Goal: Task Accomplishment & Management: Manage account settings

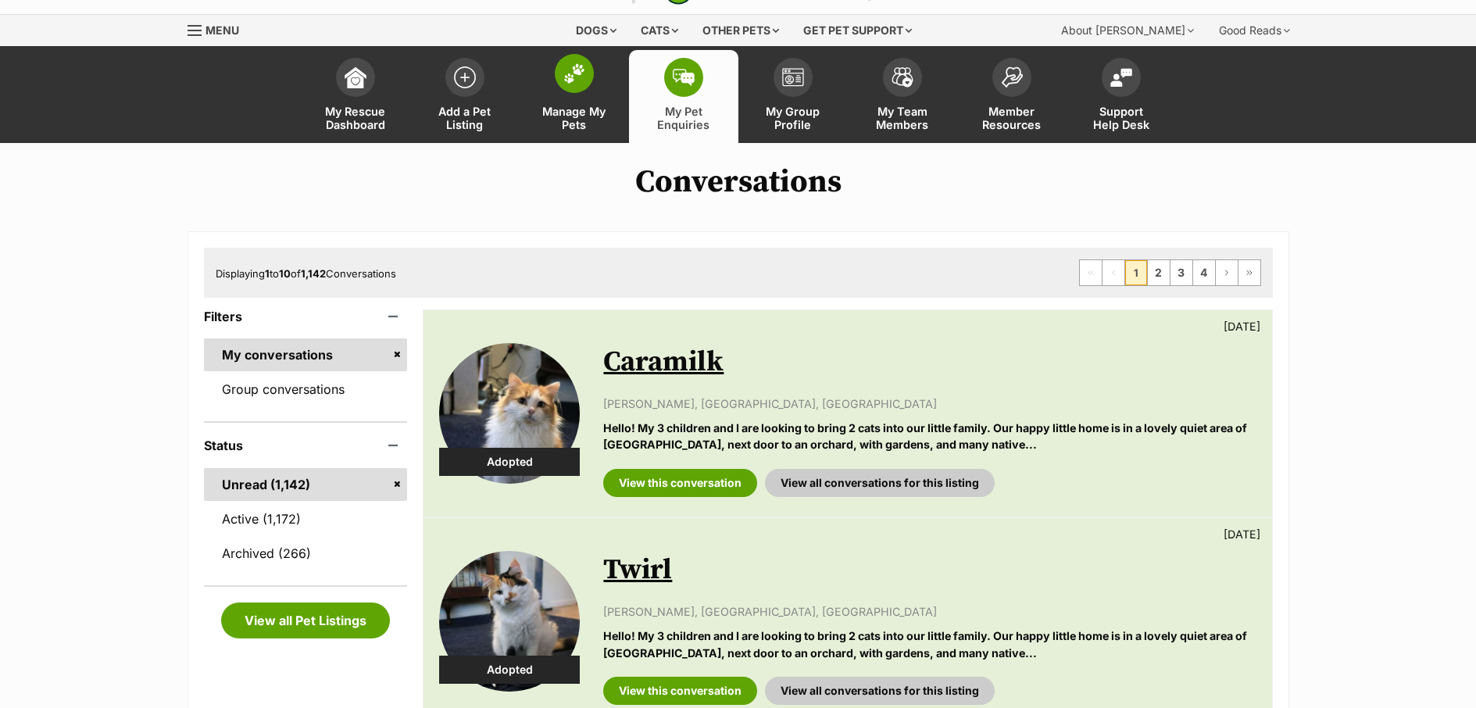
click at [588, 123] on span "Manage My Pets" at bounding box center [574, 118] width 70 height 27
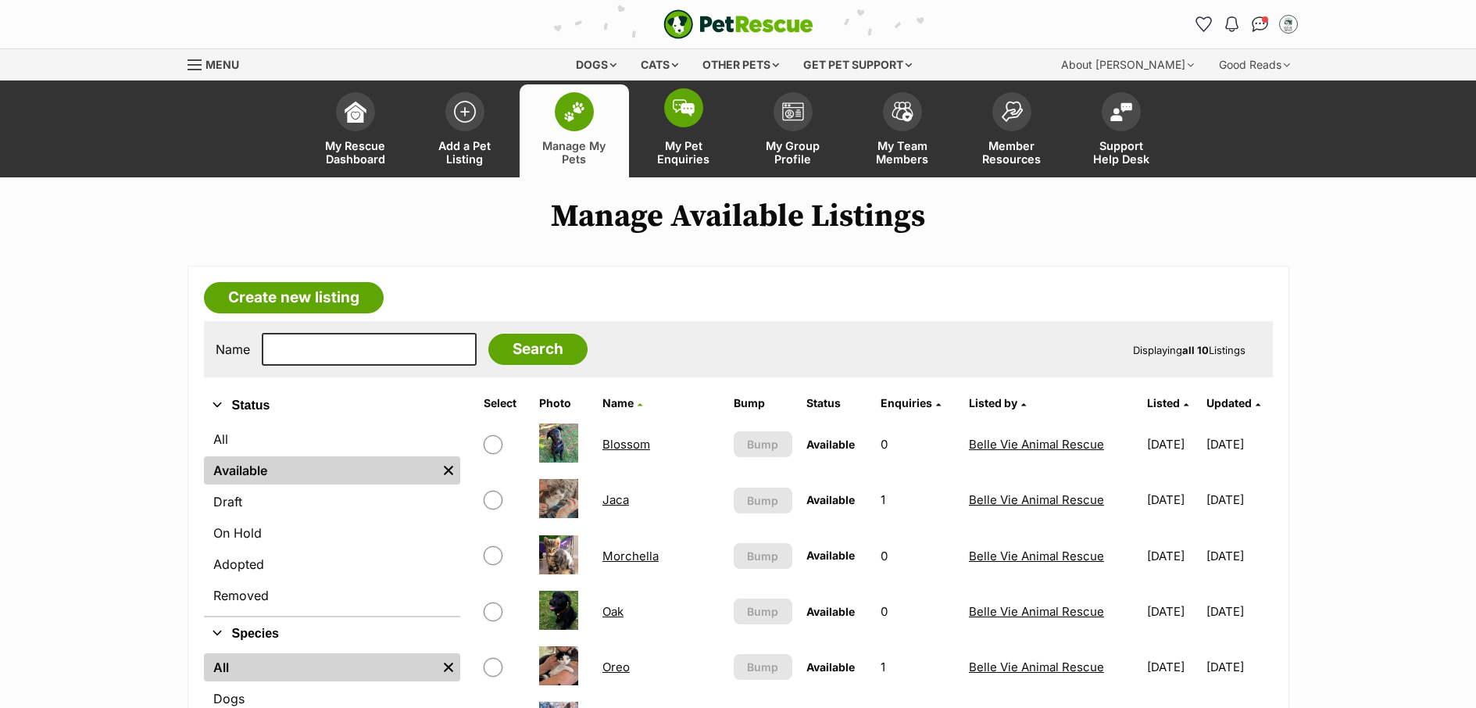
click at [702, 150] on span "My Pet Enquiries" at bounding box center [684, 152] width 70 height 27
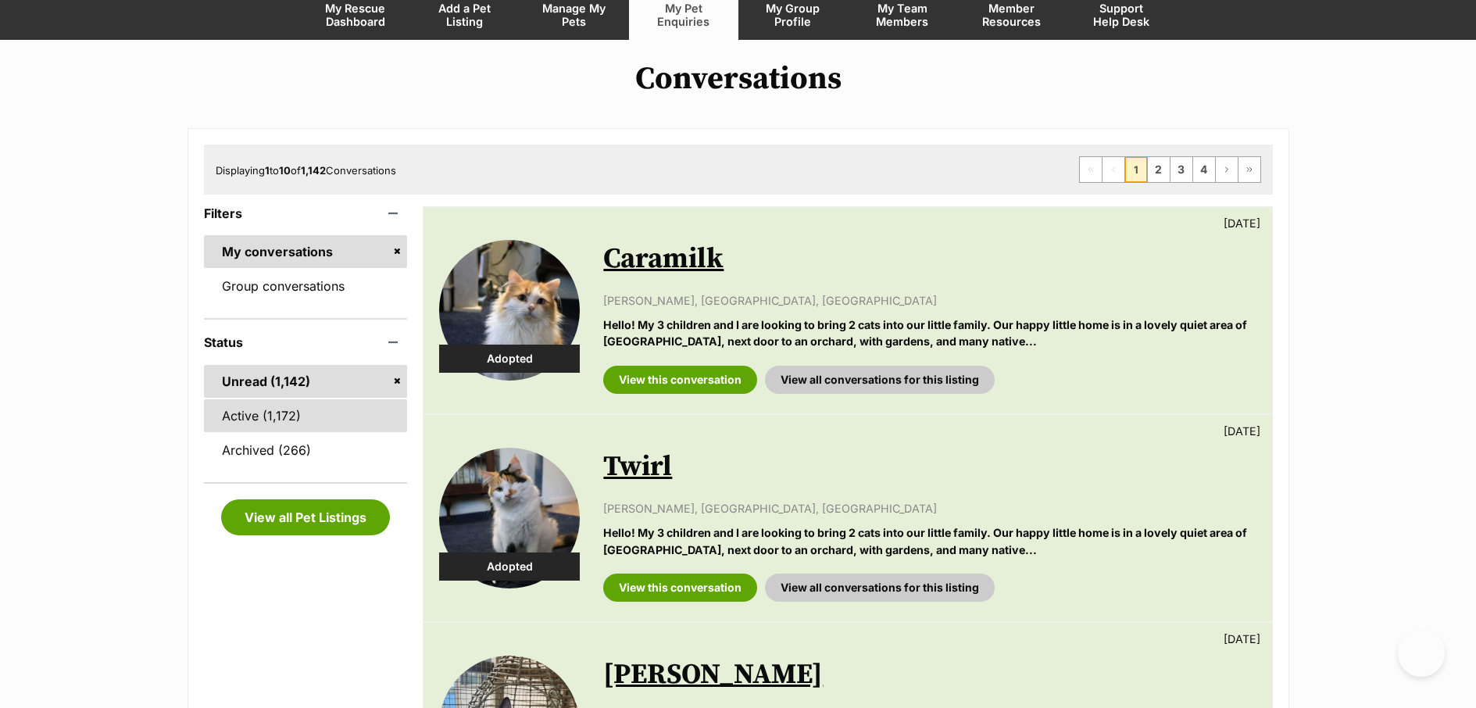
click at [227, 422] on link "Active (1,172)" at bounding box center [306, 415] width 204 height 33
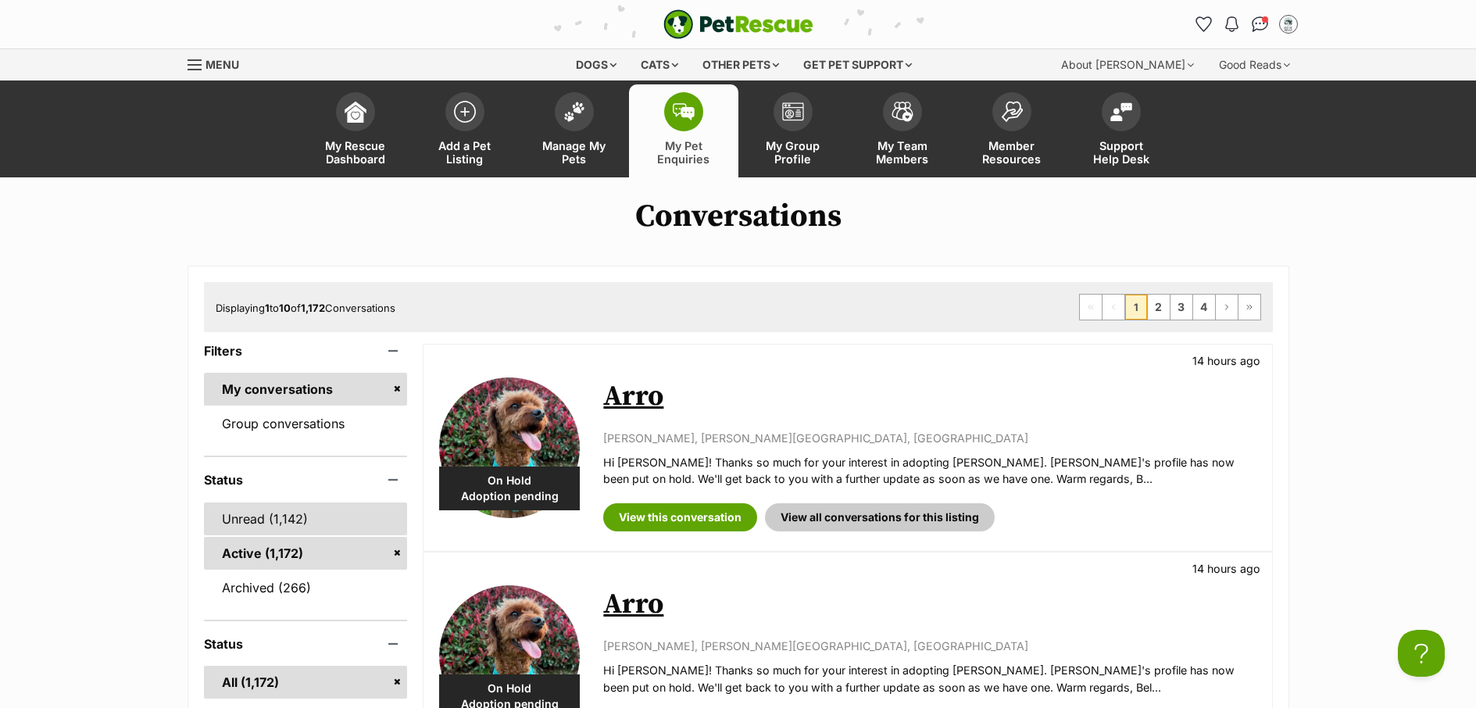
click at [248, 516] on link "Unread (1,142)" at bounding box center [306, 518] width 204 height 33
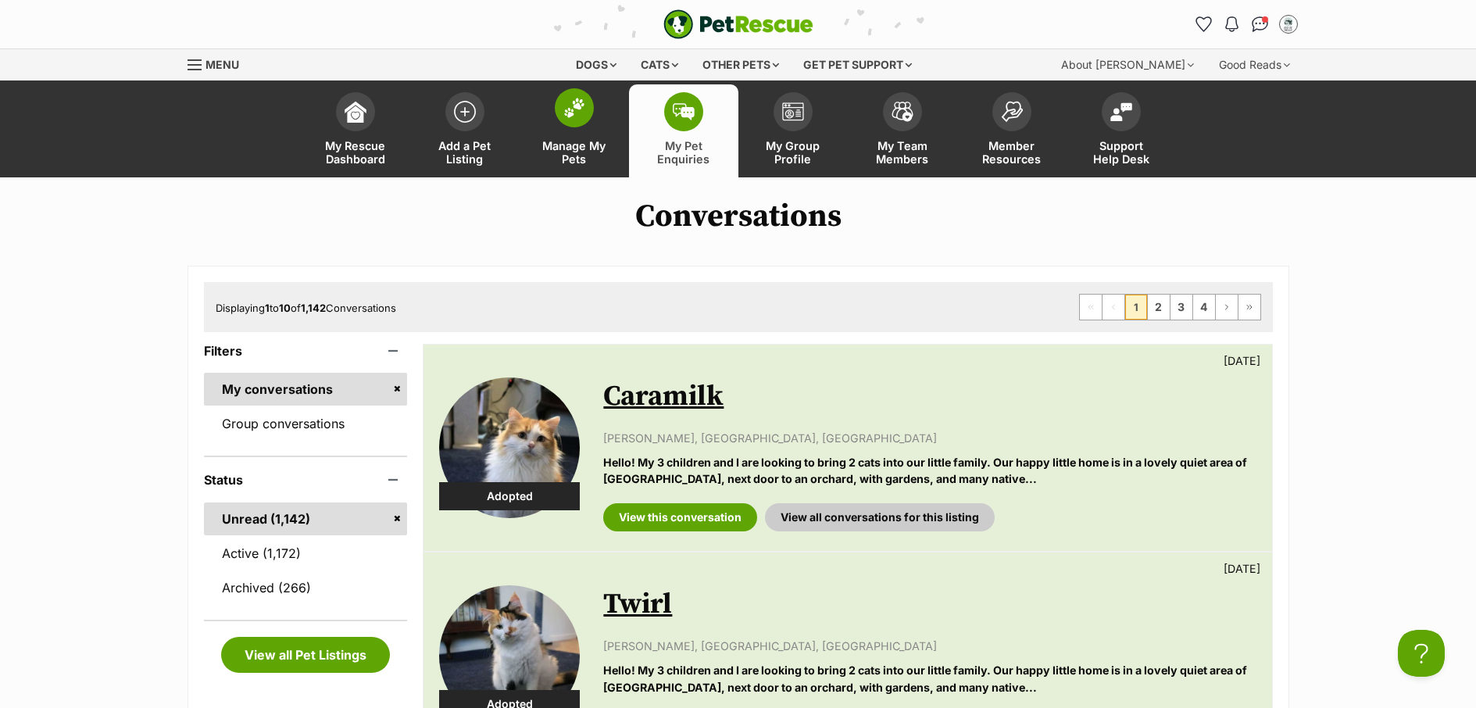
click at [581, 148] on span "Manage My Pets" at bounding box center [574, 152] width 70 height 27
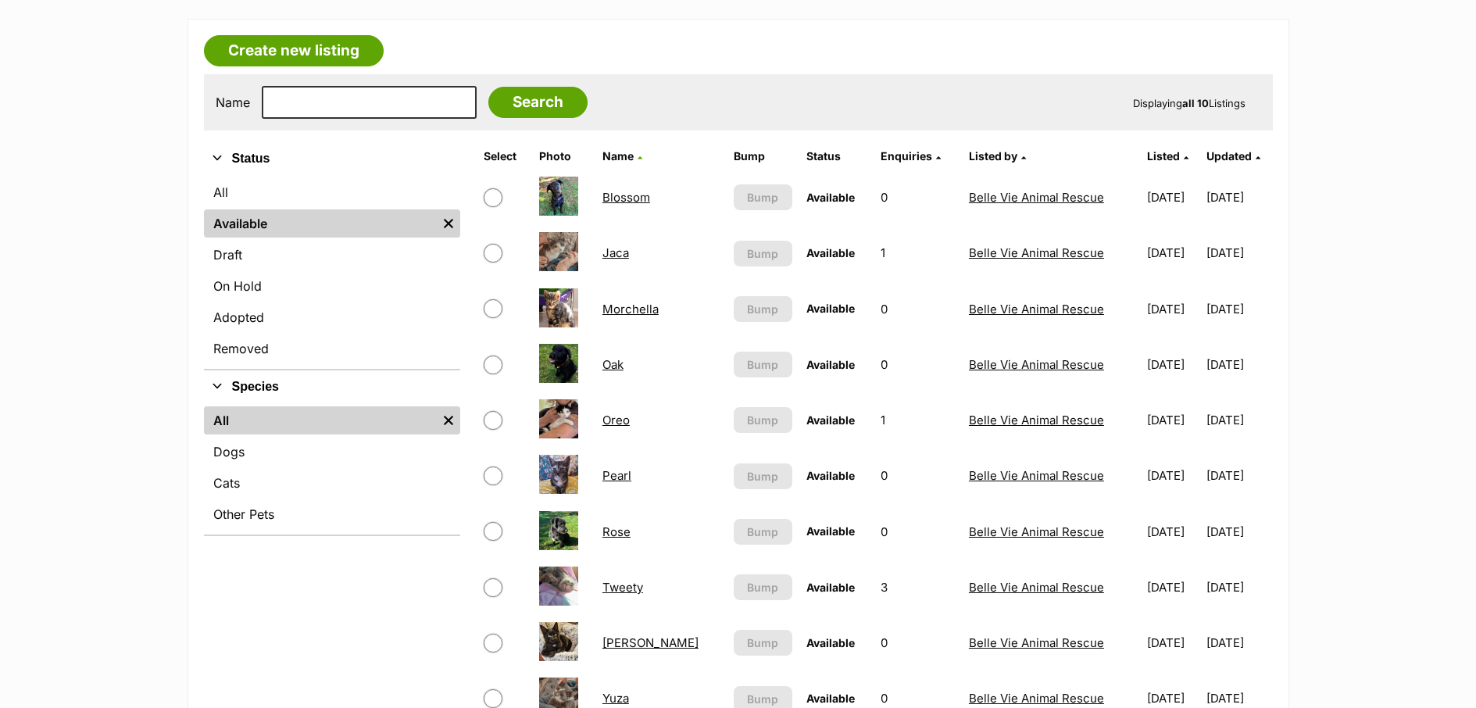
scroll to position [366, 0]
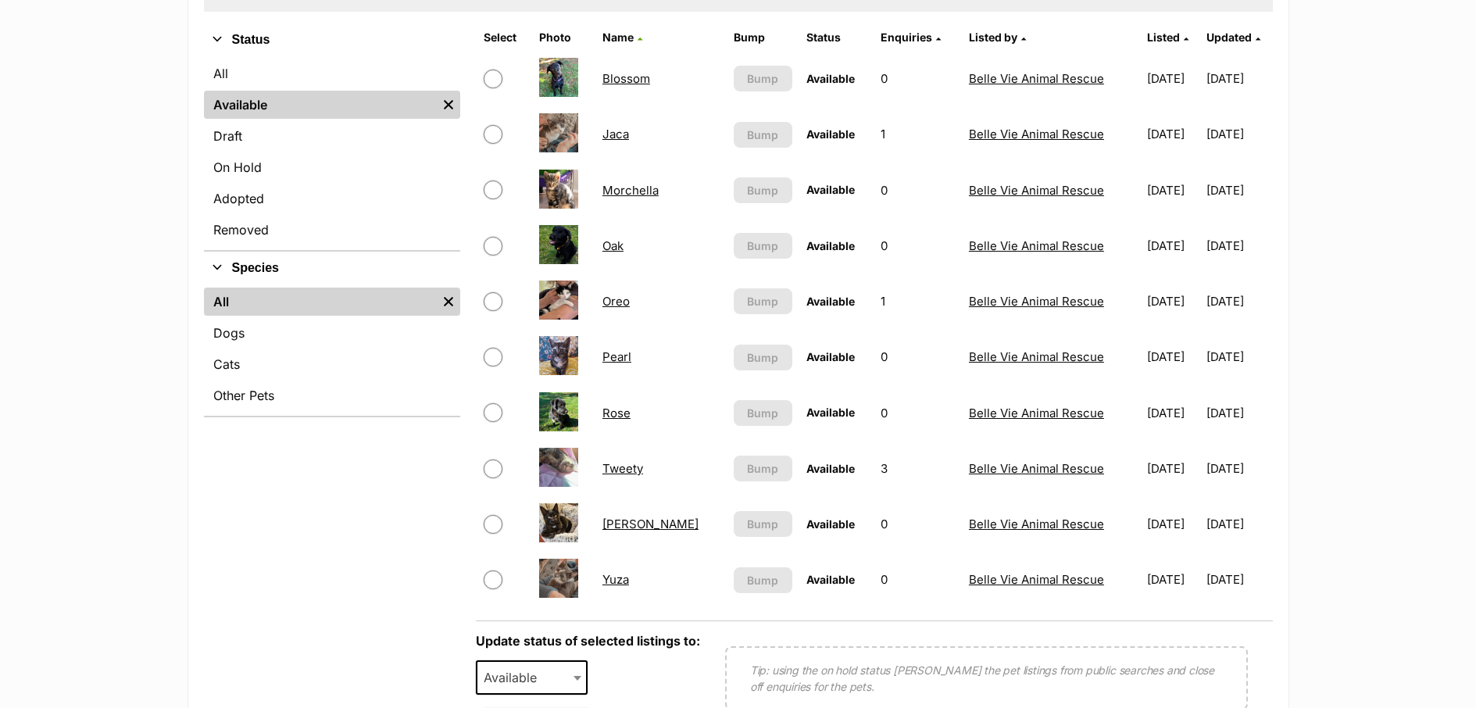
click at [627, 412] on link "Rose" at bounding box center [616, 413] width 28 height 15
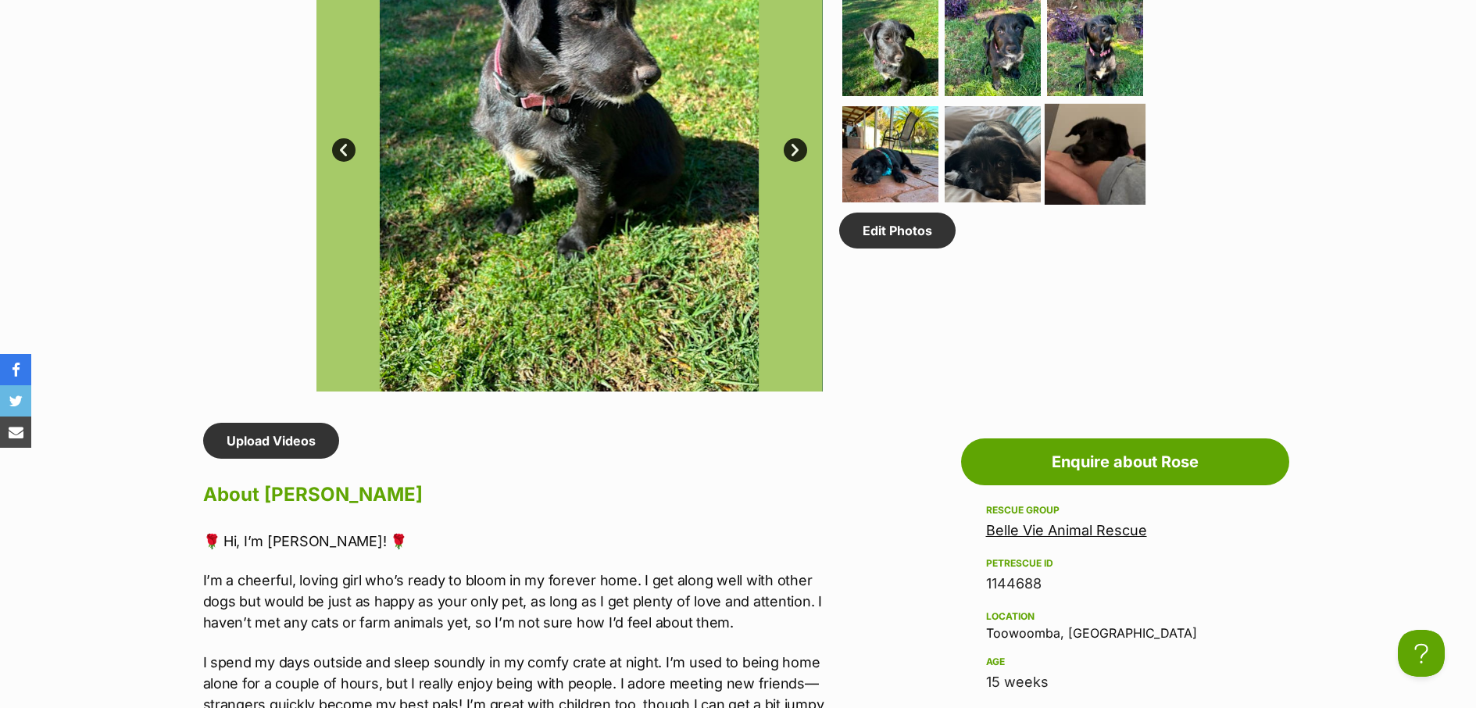
scroll to position [837, 0]
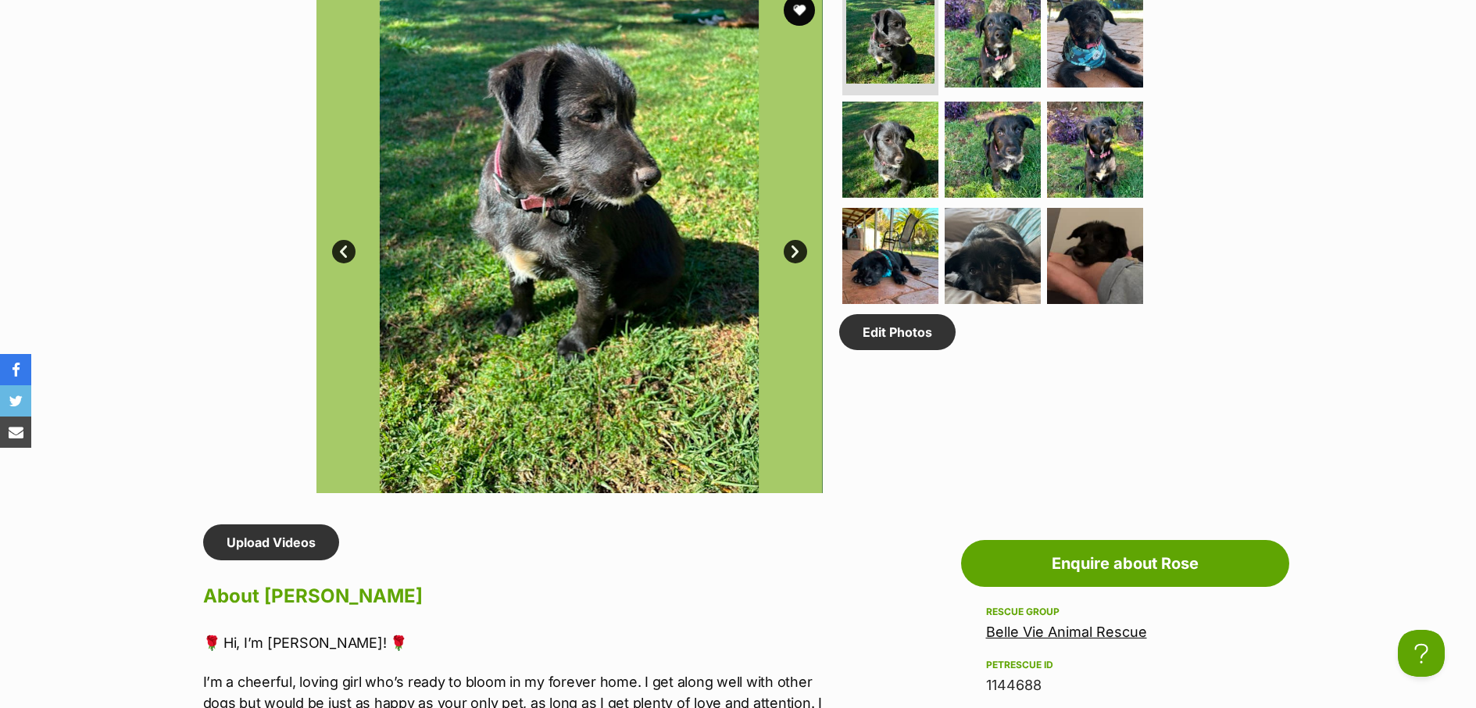
click at [797, 252] on link "Next" at bounding box center [795, 251] width 23 height 23
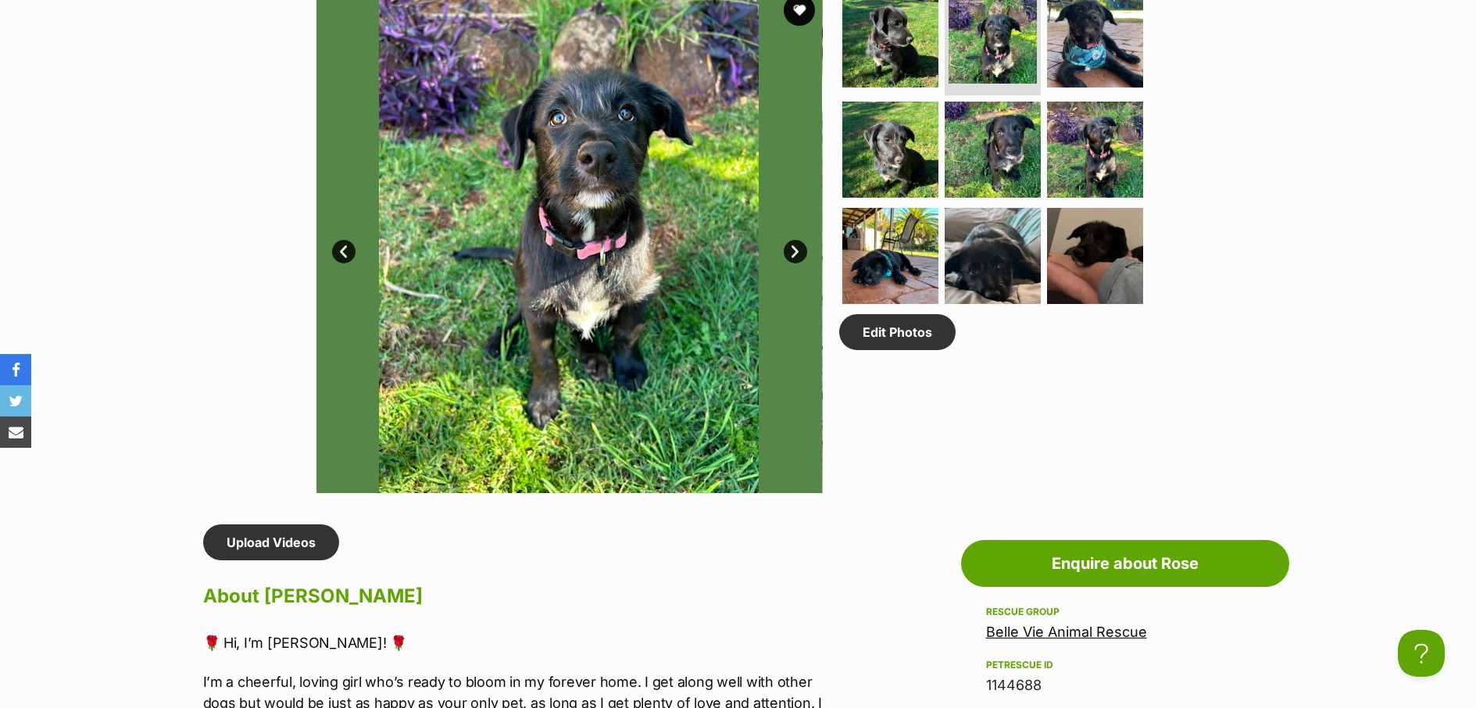
click at [797, 252] on link "Next" at bounding box center [795, 251] width 23 height 23
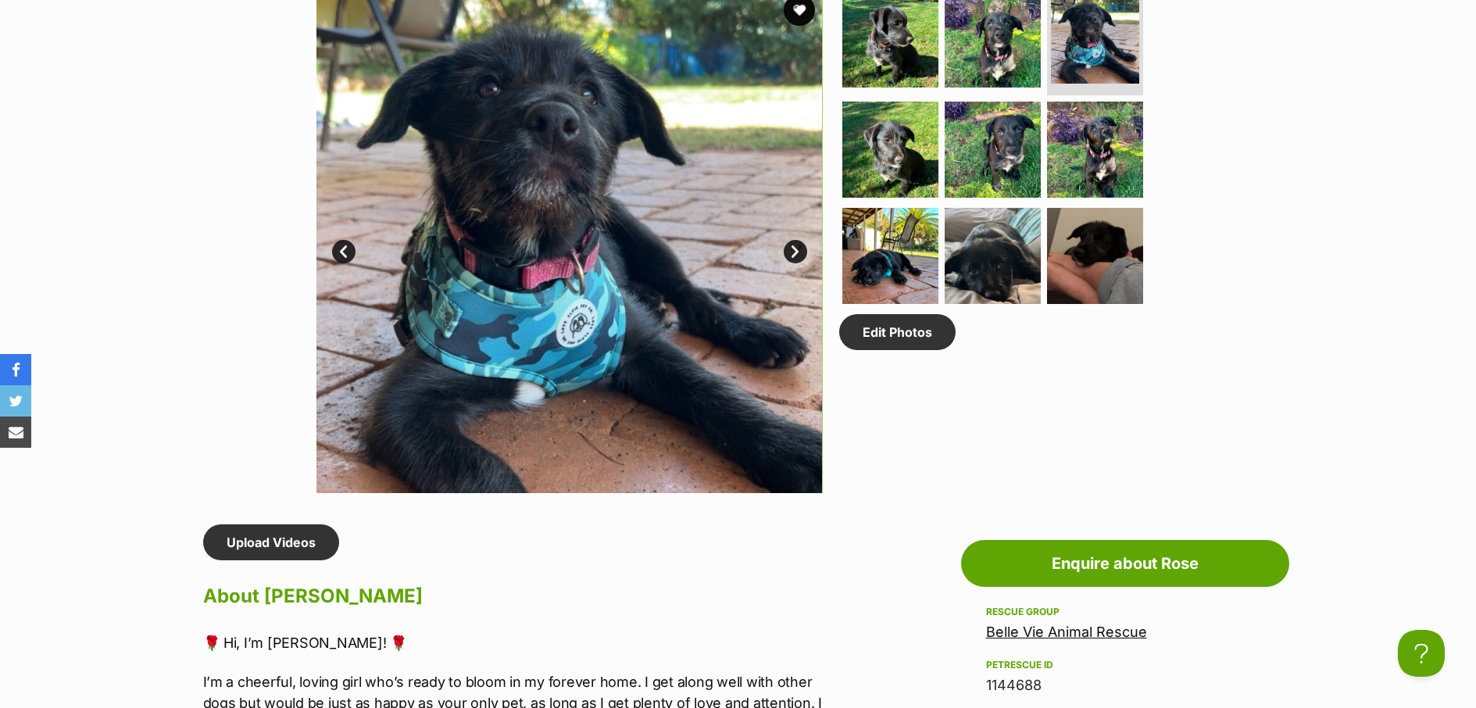
click at [797, 252] on link "Next" at bounding box center [795, 251] width 23 height 23
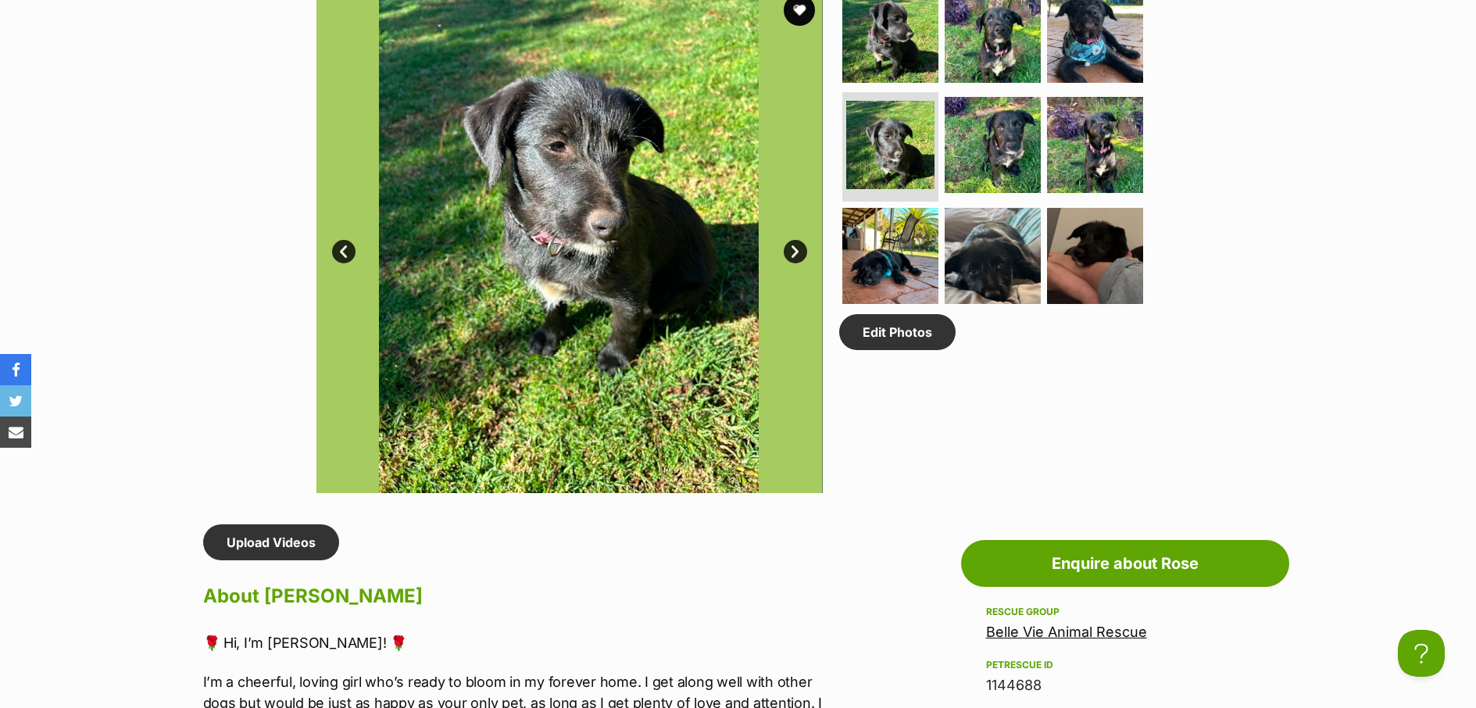
click at [797, 252] on link "Next" at bounding box center [795, 251] width 23 height 23
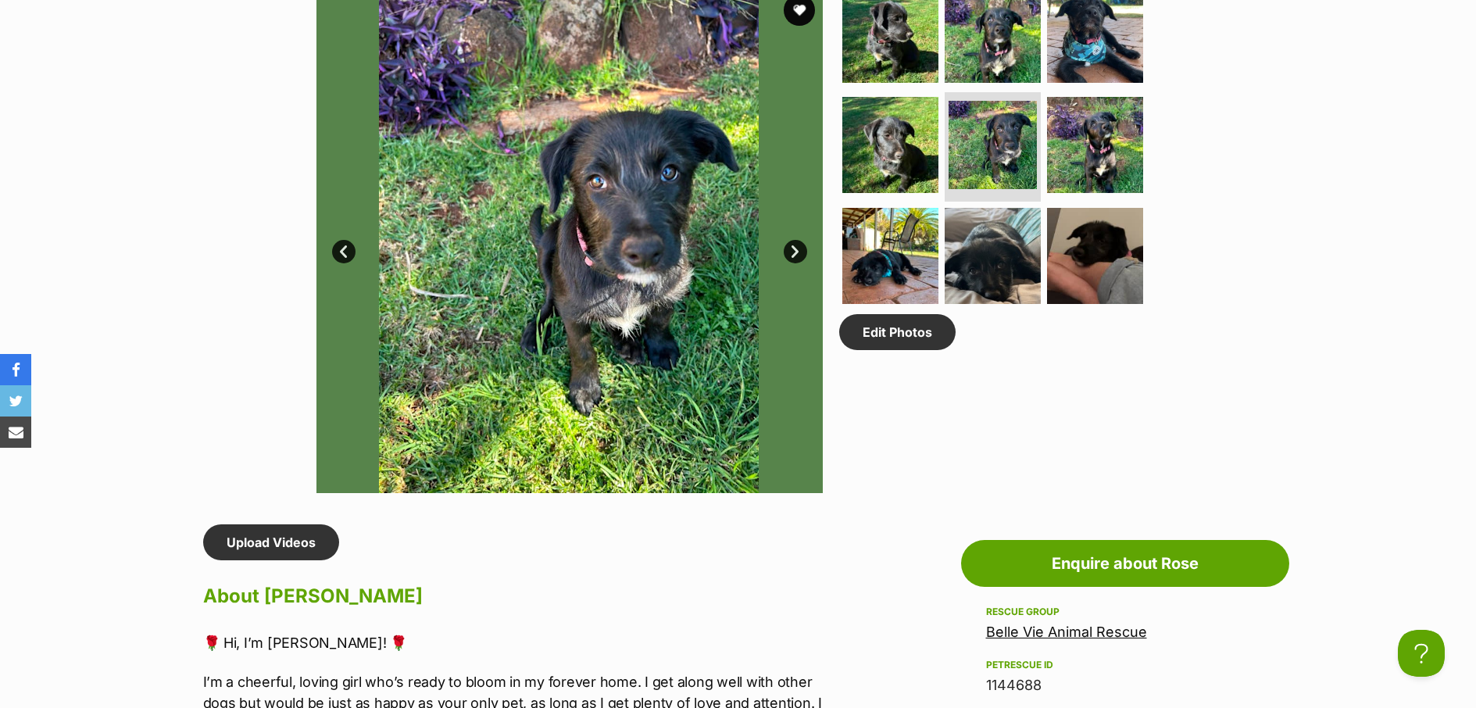
click at [797, 252] on link "Next" at bounding box center [795, 251] width 23 height 23
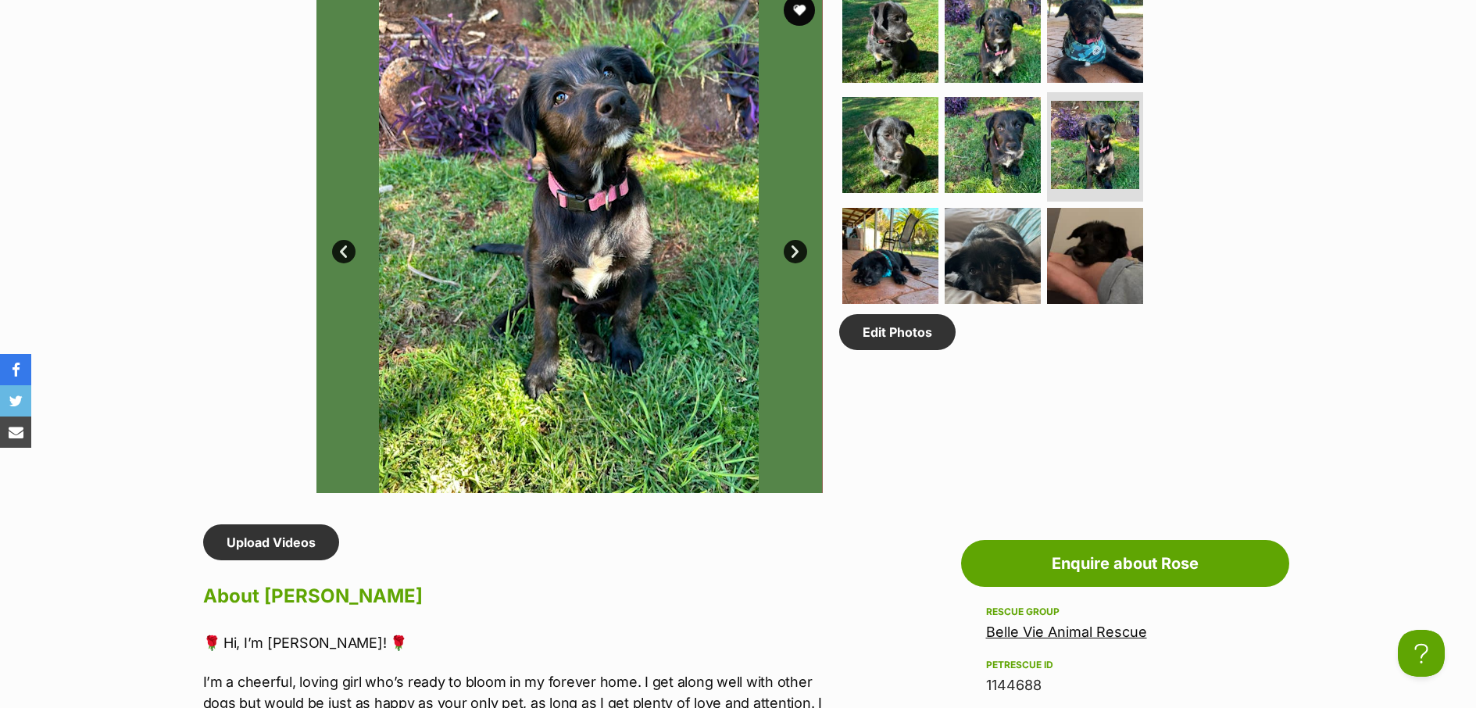
click at [797, 252] on link "Next" at bounding box center [795, 251] width 23 height 23
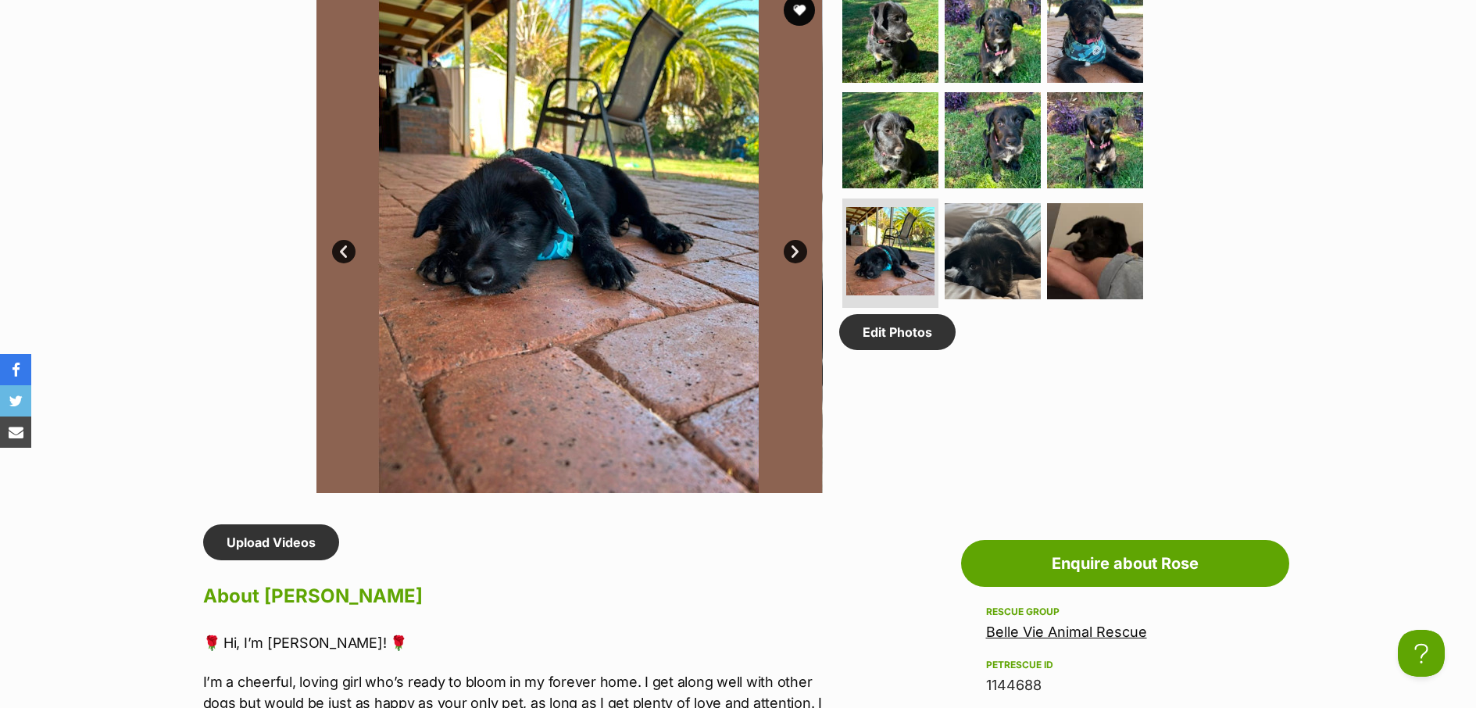
click at [797, 252] on link "Next" at bounding box center [795, 251] width 23 height 23
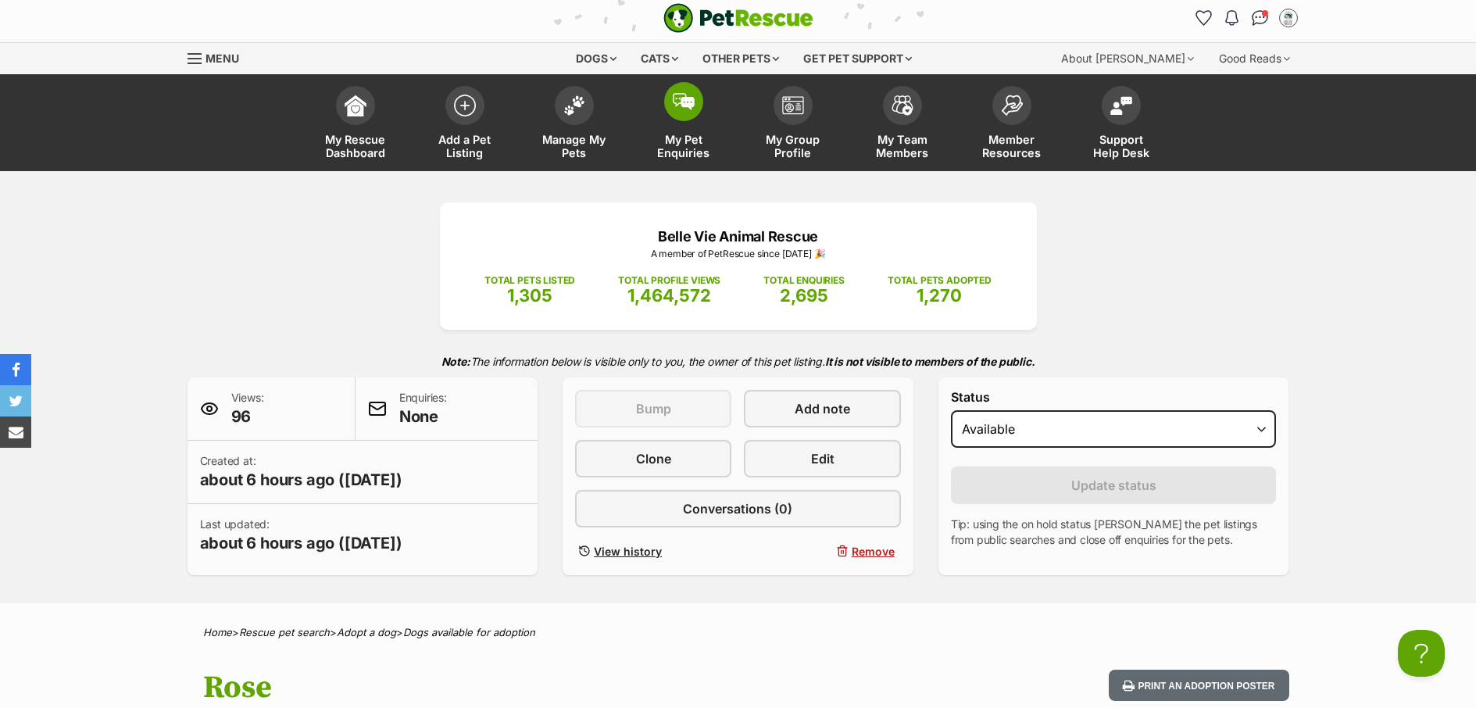
scroll to position [0, 0]
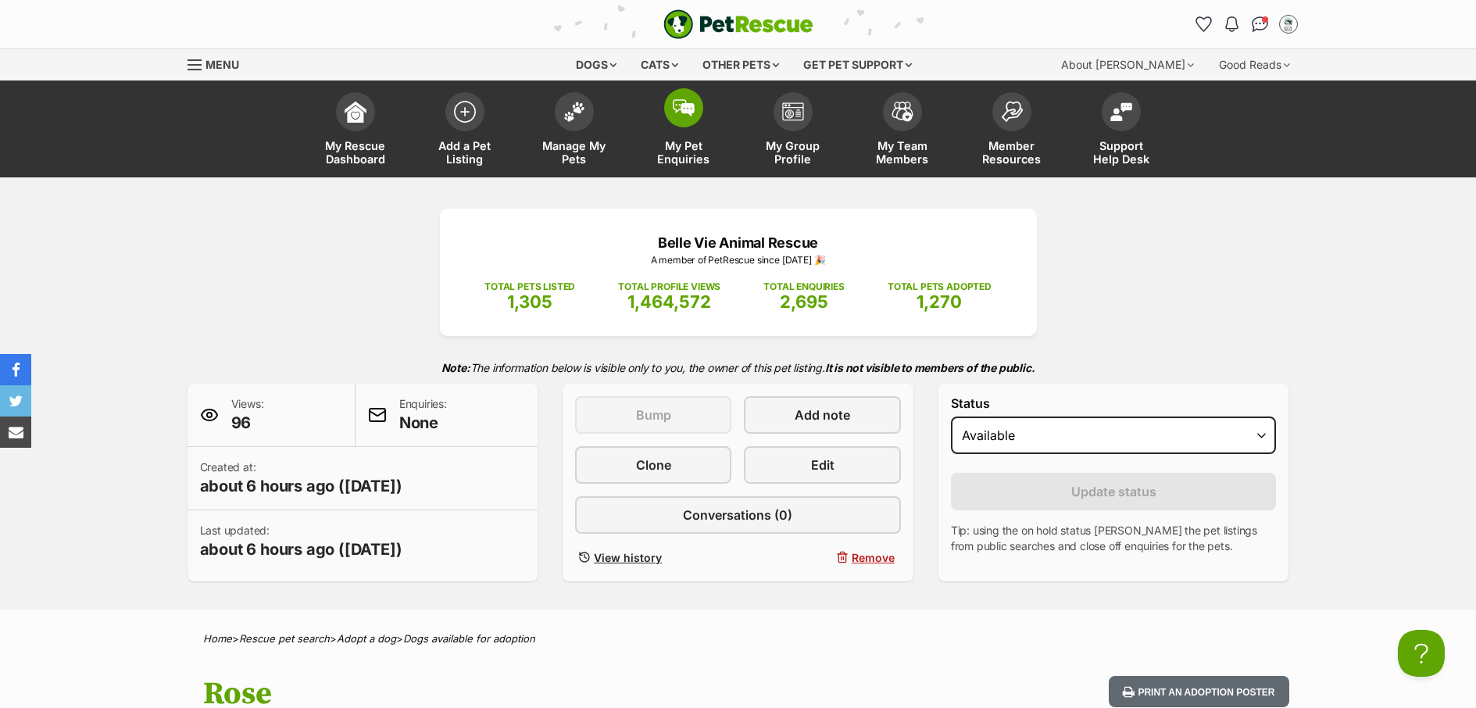
click at [680, 170] on link "My Pet Enquiries" at bounding box center [683, 130] width 109 height 93
